Goal: Find specific page/section: Find specific page/section

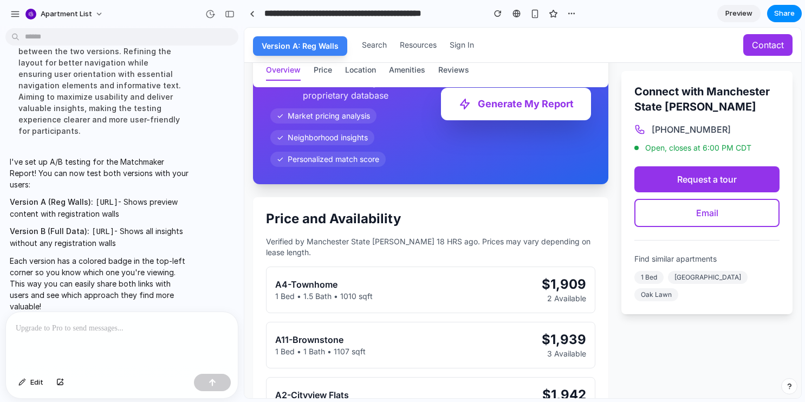
scroll to position [693, 0]
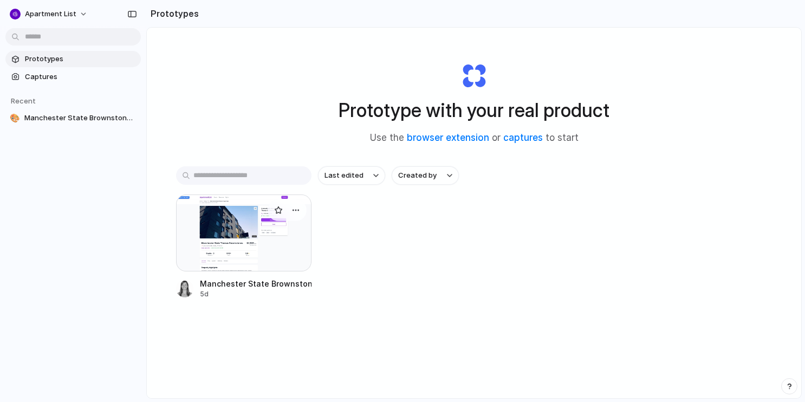
click at [290, 244] on div at bounding box center [243, 232] width 135 height 77
